Goal: Task Accomplishment & Management: Manage account settings

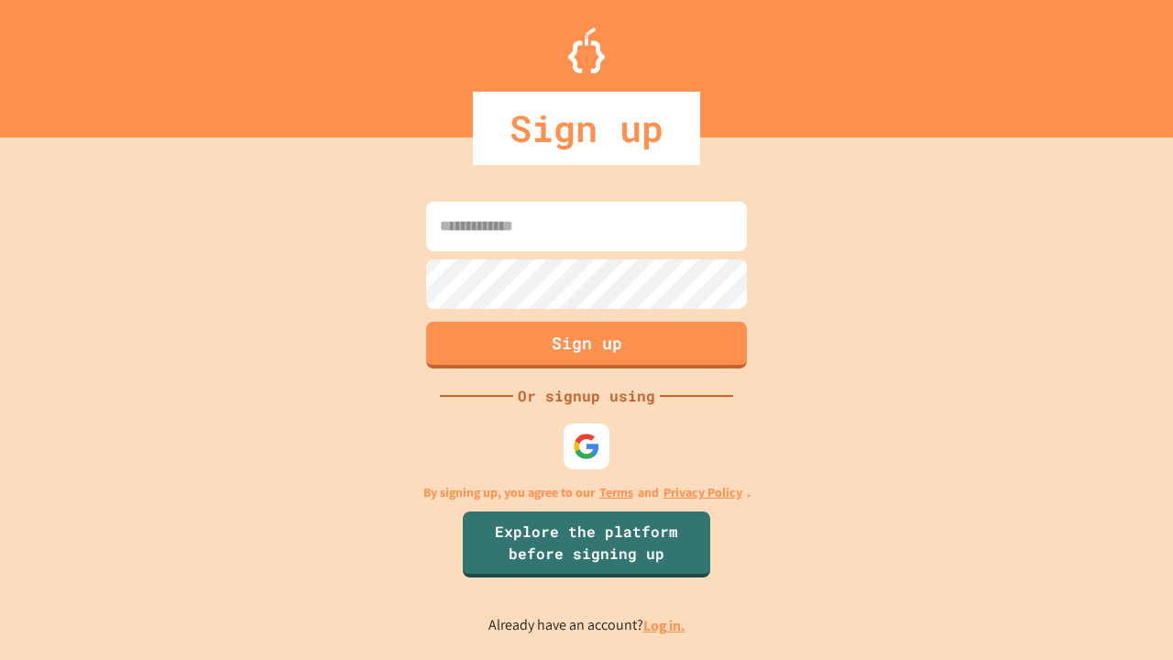
click at [665, 625] on link "Log in." at bounding box center [664, 625] width 42 height 19
